Goal: Information Seeking & Learning: Learn about a topic

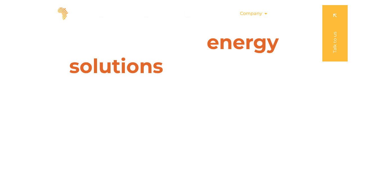
click at [265, 12] on icon "Menu" at bounding box center [266, 13] width 5 height 5
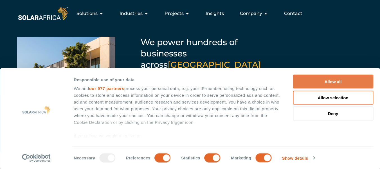
click at [315, 78] on button "Allow all" at bounding box center [333, 82] width 80 height 14
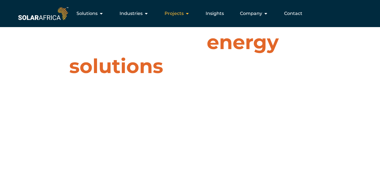
click at [188, 14] on icon "Menu" at bounding box center [187, 13] width 5 height 5
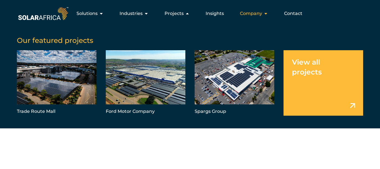
click at [266, 12] on icon "Menu" at bounding box center [266, 13] width 5 height 5
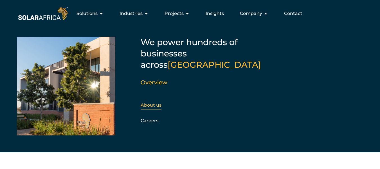
click at [156, 102] on link "About us" at bounding box center [151, 104] width 21 height 5
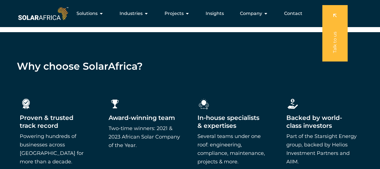
scroll to position [746, 0]
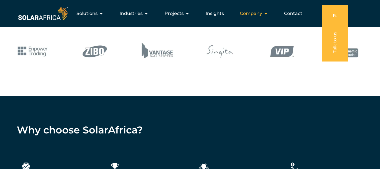
click at [264, 15] on icon "Menu" at bounding box center [266, 13] width 5 height 5
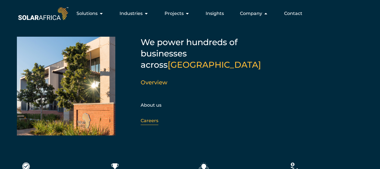
click at [149, 118] on link "Careers" at bounding box center [150, 120] width 18 height 5
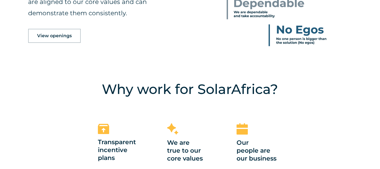
scroll to position [323, 0]
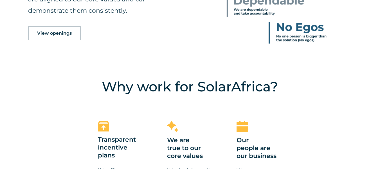
click at [56, 35] on span "View openings" at bounding box center [54, 33] width 35 height 5
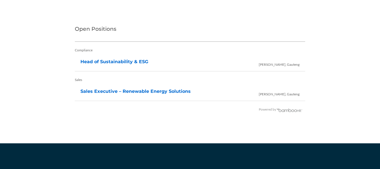
scroll to position [1175, 0]
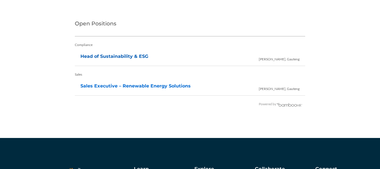
click at [121, 57] on link "Head of Sustainability & ESG" at bounding box center [114, 55] width 68 height 5
